Goal: Transaction & Acquisition: Purchase product/service

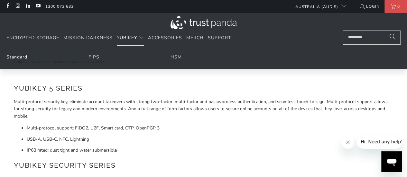
click at [24, 57] on link "Standard" at bounding box center [16, 57] width 21 height 6
click at [22, 56] on link "Standard" at bounding box center [16, 57] width 21 height 6
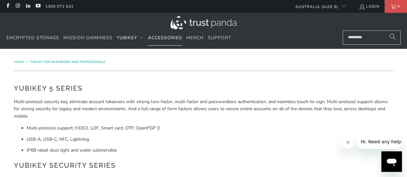
click at [168, 33] on link "Accessories" at bounding box center [165, 38] width 34 height 15
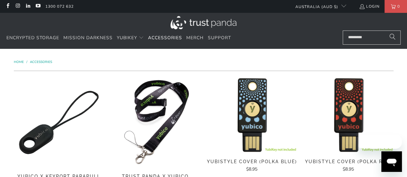
click at [186, 20] on img at bounding box center [203, 22] width 66 height 13
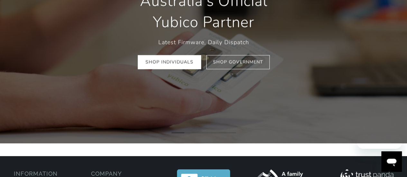
scroll to position [64, 0]
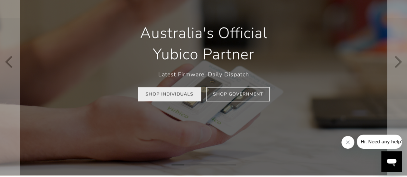
click at [166, 93] on link "Shop Individuals" at bounding box center [169, 94] width 63 height 14
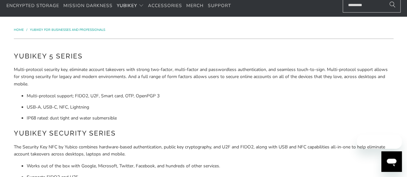
click at [60, 54] on h2 "YubiKey 5 Series" at bounding box center [203, 56] width 379 height 10
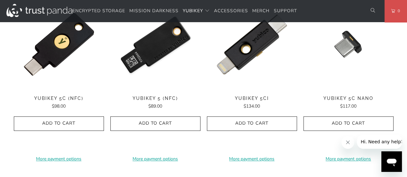
scroll to position [354, 0]
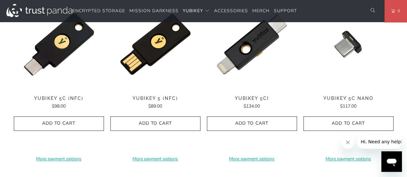
click at [155, 137] on shop-pay-wallet-button at bounding box center [155, 137] width 1 height 6
